Goal: Task Accomplishment & Management: Use online tool/utility

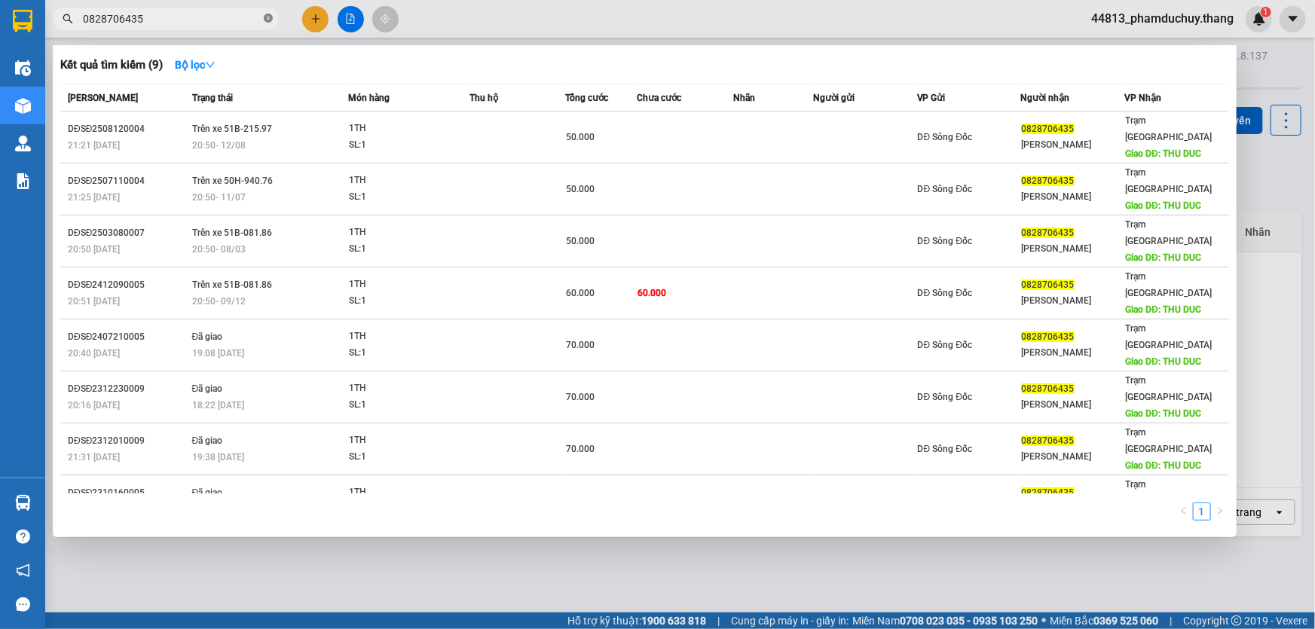
click at [270, 17] on icon "close-circle" at bounding box center [268, 18] width 9 height 9
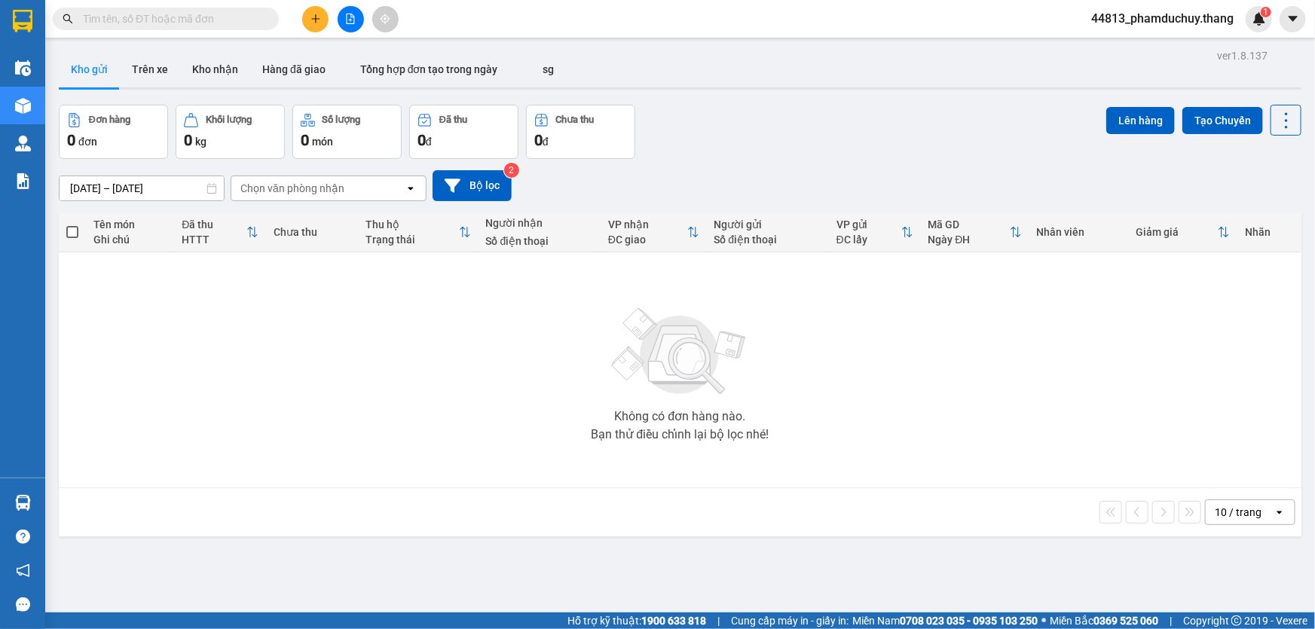
click at [249, 22] on input "text" at bounding box center [172, 19] width 178 height 17
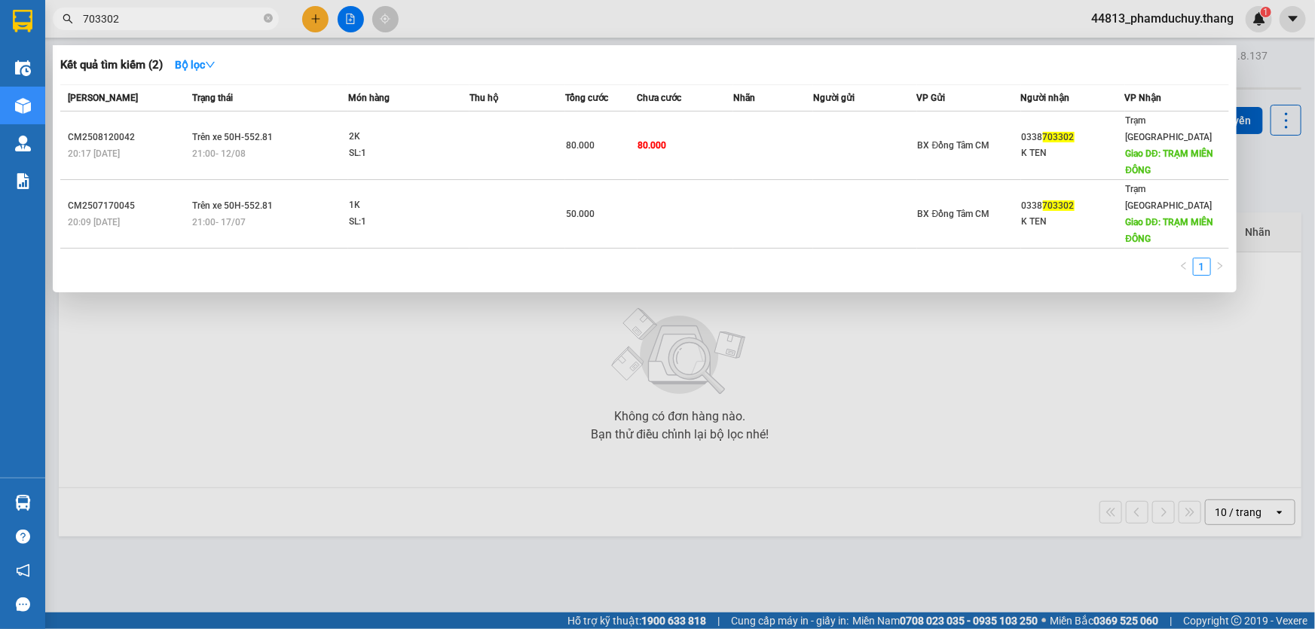
click at [83, 15] on input "703302" at bounding box center [172, 19] width 178 height 17
drag, startPoint x: 96, startPoint y: 21, endPoint x: 56, endPoint y: 21, distance: 39.9
click at [56, 21] on span "0338703302" at bounding box center [166, 19] width 226 height 23
type input "0338703302"
click at [266, 19] on icon "close-circle" at bounding box center [268, 18] width 9 height 9
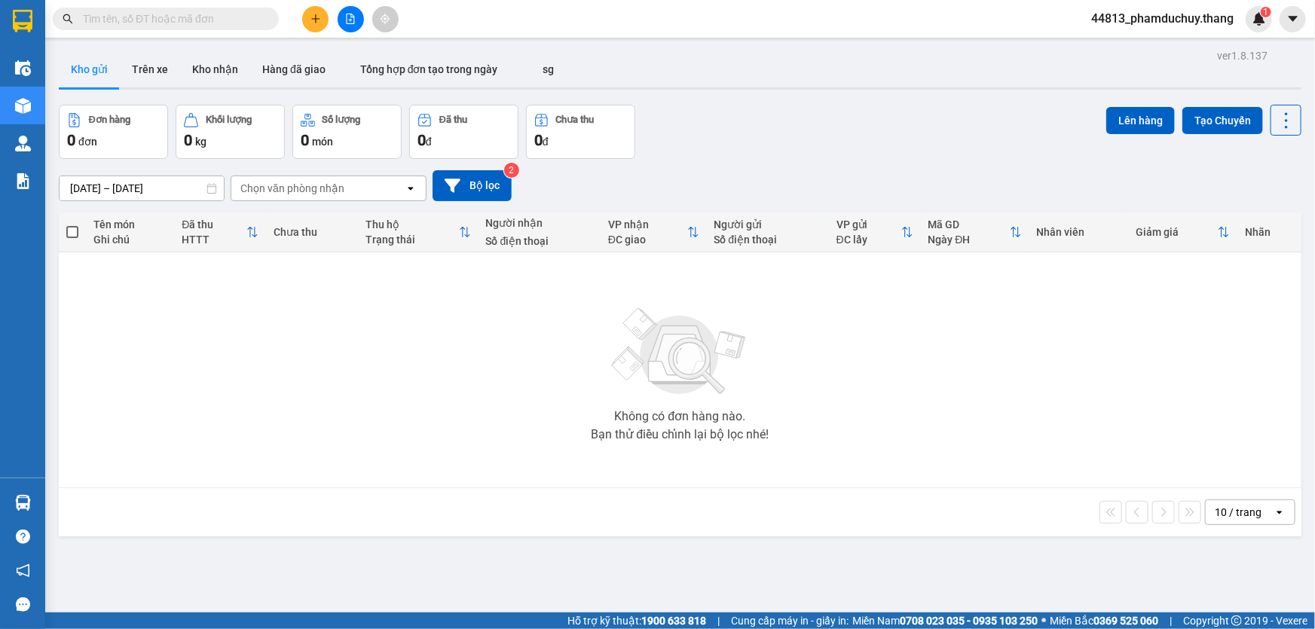
click at [250, 23] on input "text" at bounding box center [172, 19] width 178 height 17
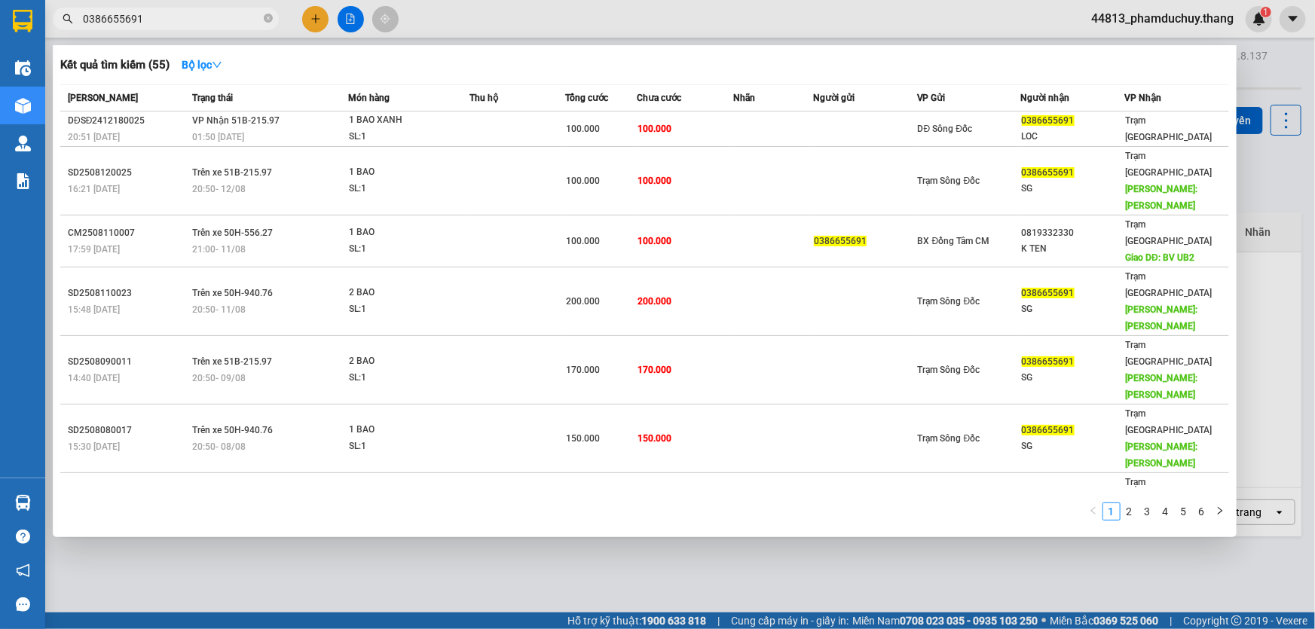
drag, startPoint x: 161, startPoint y: 22, endPoint x: 76, endPoint y: 23, distance: 84.4
click at [76, 23] on span "0386655691" at bounding box center [166, 19] width 226 height 23
type input "0386655691"
click at [265, 17] on icon "close-circle" at bounding box center [268, 18] width 9 height 9
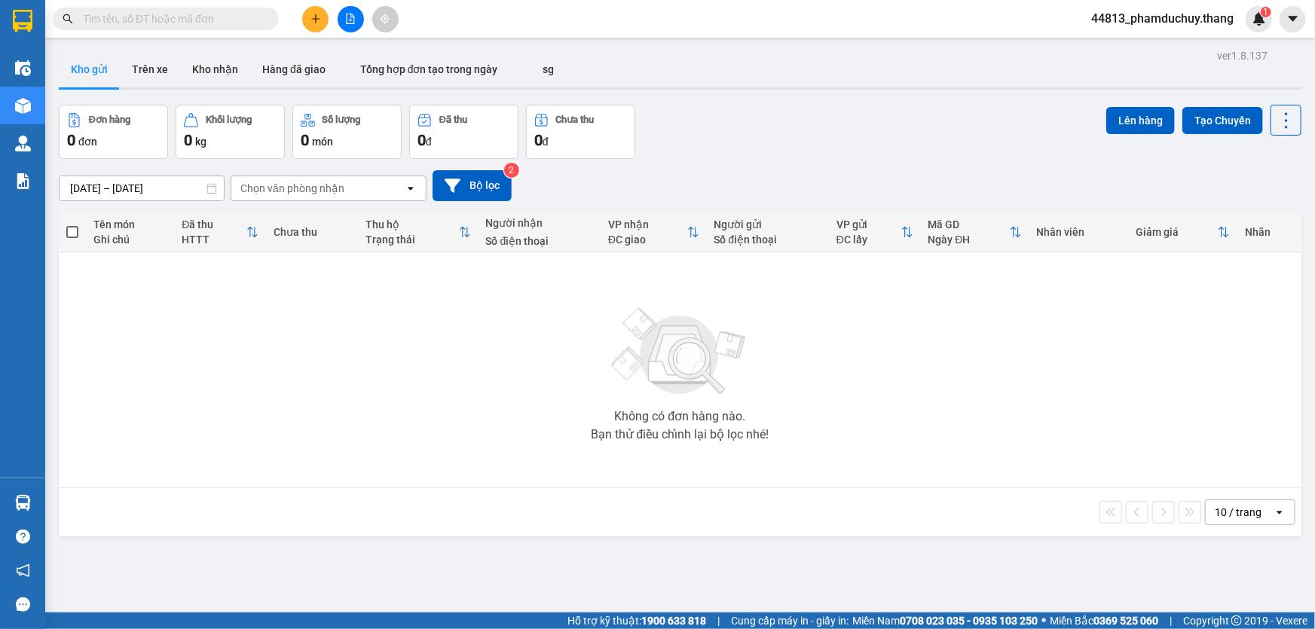
click at [251, 17] on input "text" at bounding box center [172, 19] width 178 height 17
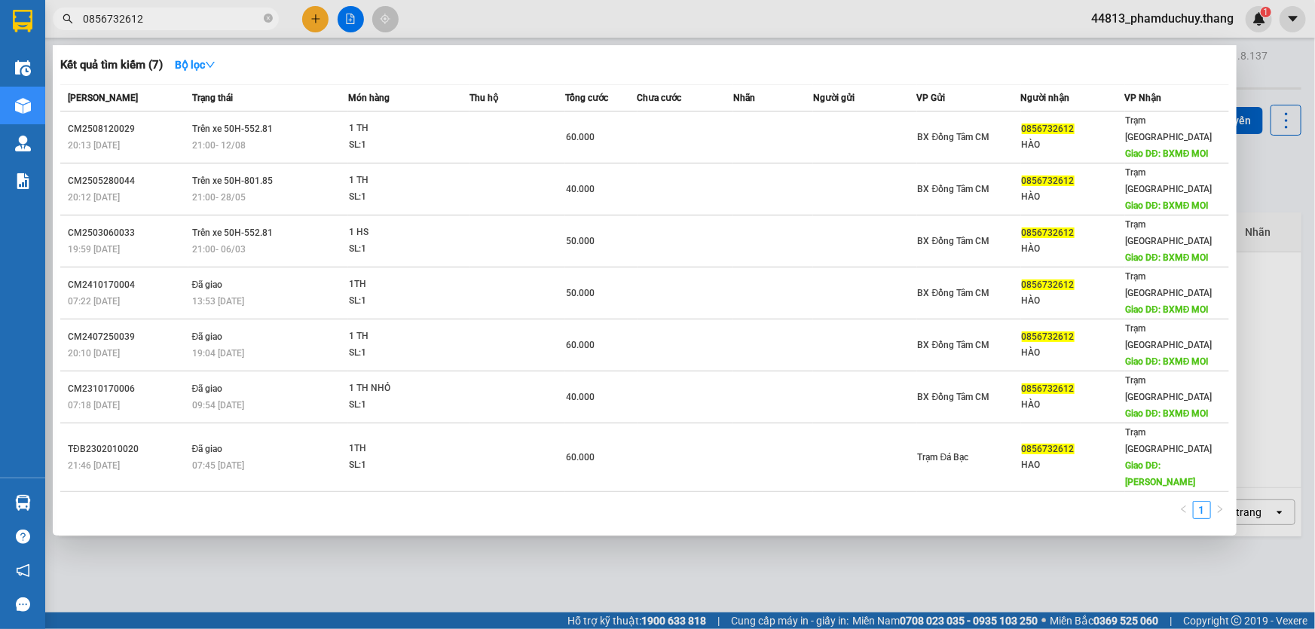
type input "0856732612"
